Goal: Task Accomplishment & Management: Use online tool/utility

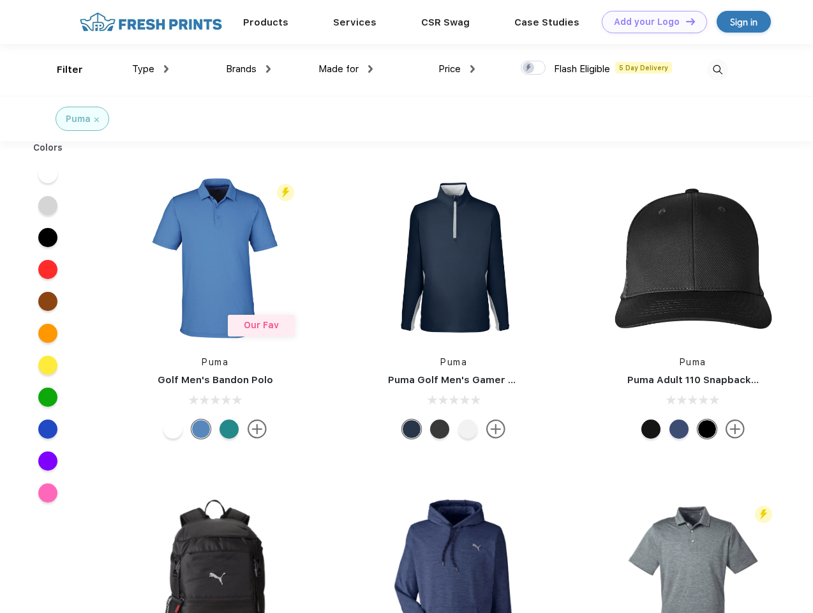
click at [650, 22] on link "Add your Logo Design Tool" at bounding box center [654, 22] width 105 height 22
click at [0, 0] on div "Design Tool" at bounding box center [0, 0] width 0 height 0
click at [685, 21] on link "Add your Logo Design Tool" at bounding box center [654, 22] width 105 height 22
click at [61, 70] on div "Filter" at bounding box center [70, 70] width 26 height 15
click at [151, 69] on span "Type" at bounding box center [143, 68] width 22 height 11
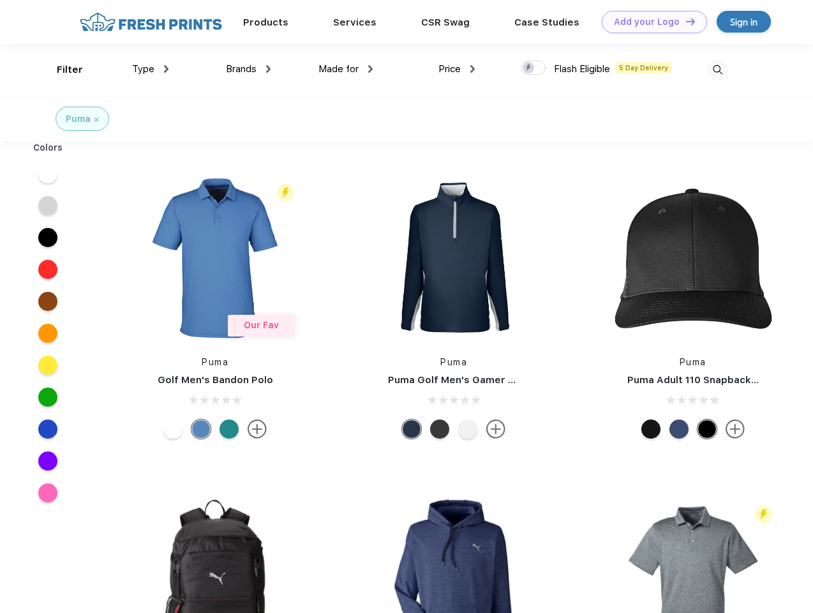
click at [248, 69] on span "Brands" at bounding box center [241, 68] width 31 height 11
click at [346, 69] on span "Made for" at bounding box center [339, 68] width 40 height 11
click at [457, 69] on span "Price" at bounding box center [450, 68] width 22 height 11
click at [534, 68] on div at bounding box center [533, 68] width 25 height 14
click at [529, 68] on input "checkbox" at bounding box center [525, 64] width 8 height 8
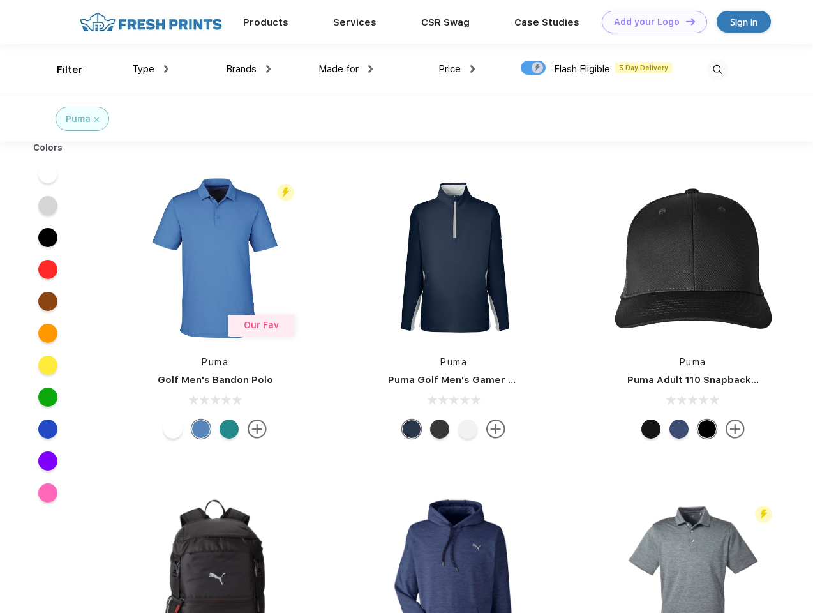
click at [718, 70] on img at bounding box center [717, 69] width 21 height 21
